Goal: Transaction & Acquisition: Download file/media

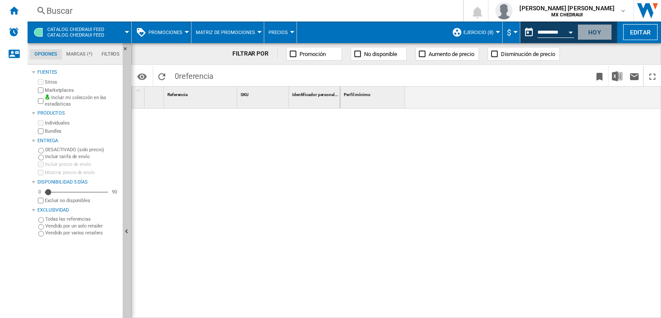
click at [598, 35] on button "Hoy" at bounding box center [595, 32] width 34 height 16
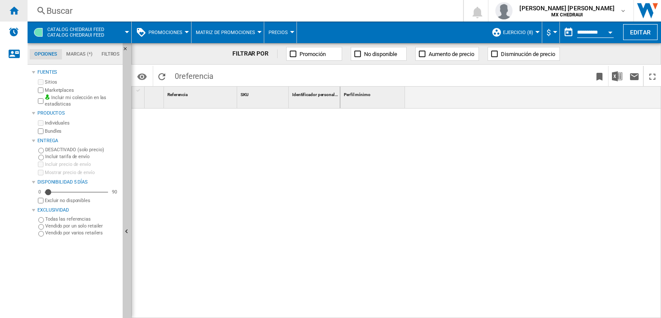
click at [13, 14] on ng-md-icon "Inicio" at bounding box center [14, 10] width 10 height 10
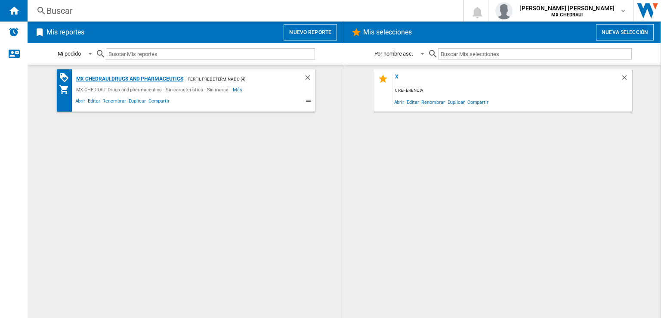
click at [155, 78] on div "MX CHEDRAUI:Drugs and pharmaceutics" at bounding box center [129, 79] width 110 height 11
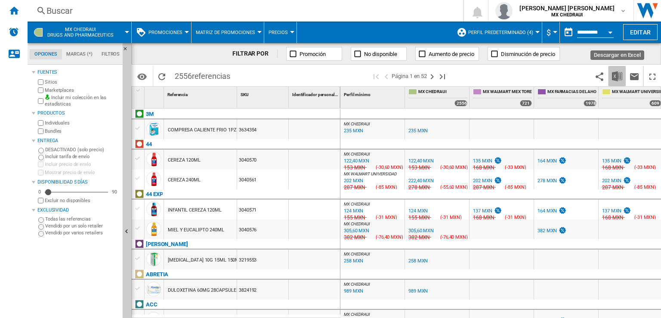
click at [619, 74] on img "Descargar en Excel" at bounding box center [617, 76] width 10 height 10
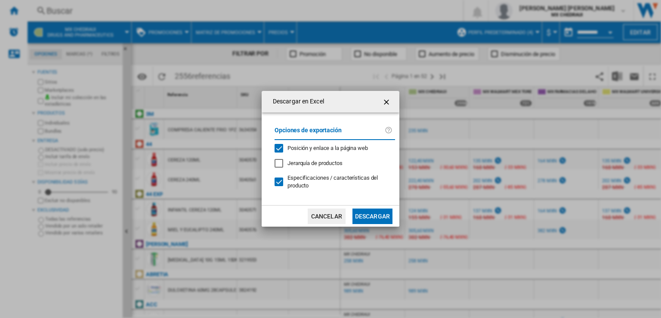
click at [280, 167] on div "Jerarquía de productos" at bounding box center [279, 163] width 9 height 9
click at [370, 214] on button "Descargar" at bounding box center [373, 215] width 40 height 15
